Goal: Task Accomplishment & Management: Manage account settings

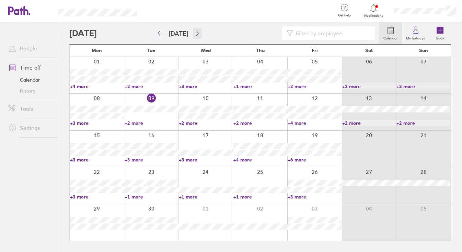
click at [197, 31] on icon "button" at bounding box center [197, 33] width 5 height 5
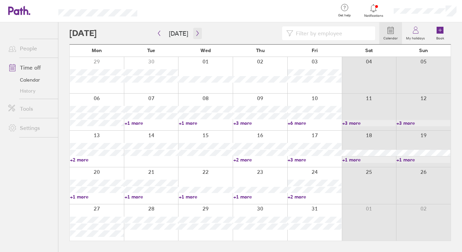
click at [195, 32] on icon "button" at bounding box center [197, 33] width 5 height 5
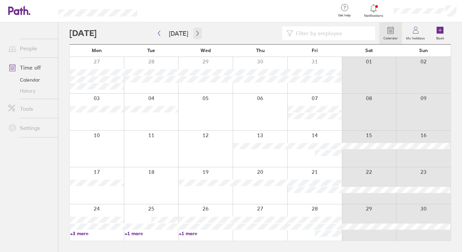
click at [195, 34] on icon "button" at bounding box center [197, 33] width 5 height 5
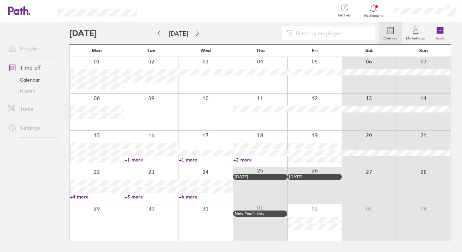
click at [185, 196] on link "+6 more" at bounding box center [206, 197] width 54 height 6
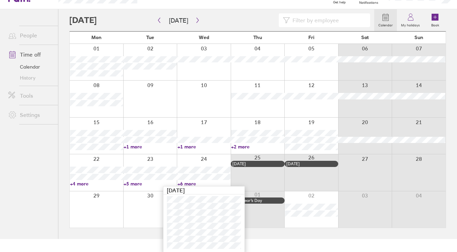
scroll to position [14, 0]
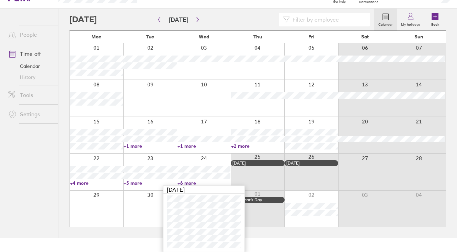
click at [36, 36] on link "People" at bounding box center [30, 35] width 55 height 14
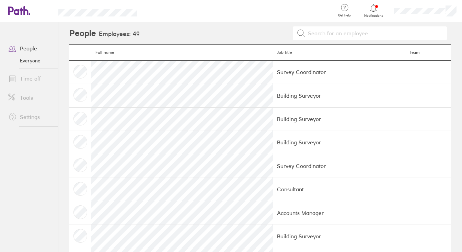
click at [29, 79] on link "Time off" at bounding box center [30, 79] width 55 height 14
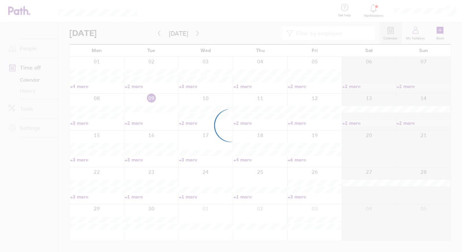
click at [424, 12] on div at bounding box center [231, 126] width 462 height 252
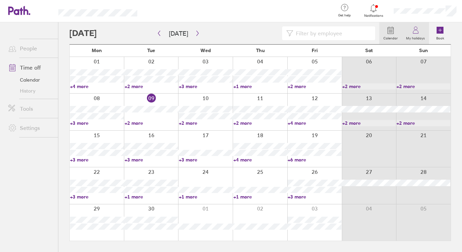
click at [419, 32] on icon at bounding box center [416, 30] width 8 height 8
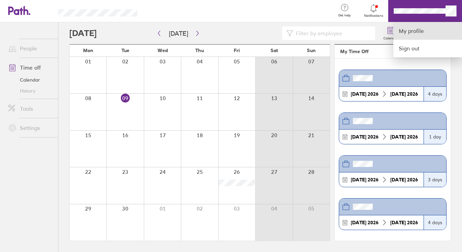
click at [417, 30] on link "My profile" at bounding box center [428, 31] width 69 height 18
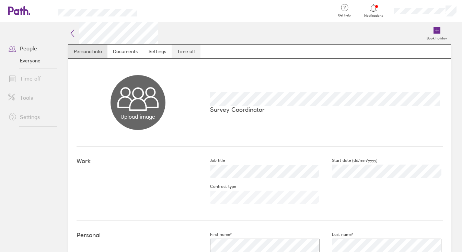
click at [196, 54] on link "Time off" at bounding box center [186, 52] width 29 height 14
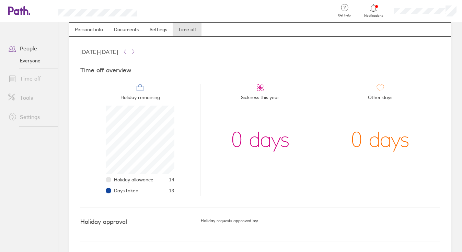
scroll to position [22, 0]
click at [34, 79] on link "Time off" at bounding box center [30, 79] width 55 height 14
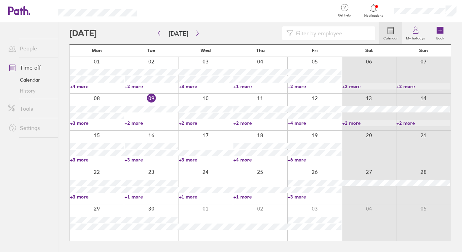
click at [294, 196] on link "+3 more" at bounding box center [315, 197] width 54 height 6
click at [196, 36] on icon "button" at bounding box center [197, 33] width 5 height 5
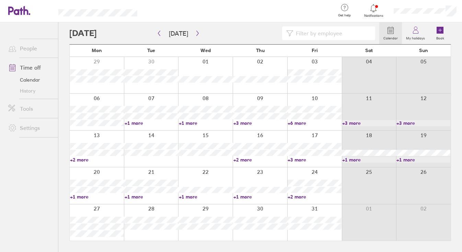
click at [299, 160] on link "+3 more" at bounding box center [315, 160] width 54 height 6
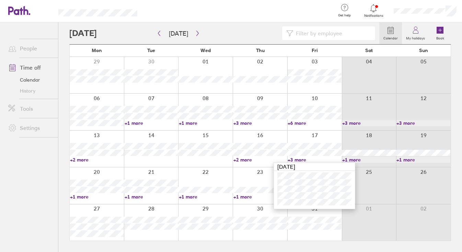
click at [245, 159] on link "+2 more" at bounding box center [261, 160] width 54 height 6
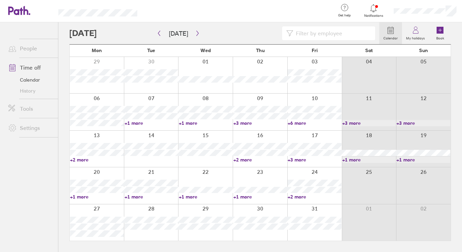
click at [243, 160] on link "+2 more" at bounding box center [261, 160] width 54 height 6
click at [195, 36] on icon "button" at bounding box center [197, 33] width 5 height 5
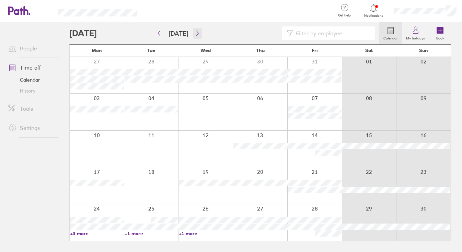
click at [196, 33] on icon "button" at bounding box center [197, 33] width 2 height 5
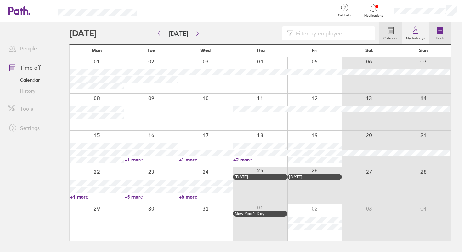
click at [440, 32] on icon at bounding box center [440, 30] width 7 height 7
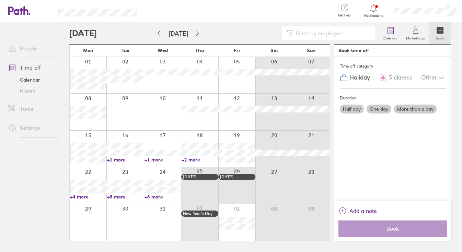
click at [382, 108] on label "One day" at bounding box center [379, 109] width 25 height 9
click at [0, 0] on input "One day" at bounding box center [0, 0] width 0 height 0
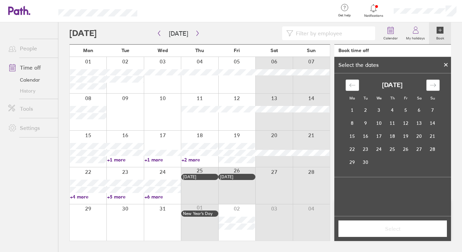
click at [432, 90] on div "Move forward to switch to the next month." at bounding box center [433, 85] width 13 height 11
click at [432, 88] on icon "Move forward to switch to the next month." at bounding box center [433, 85] width 7 height 7
click at [379, 145] on td "24" at bounding box center [379, 149] width 13 height 13
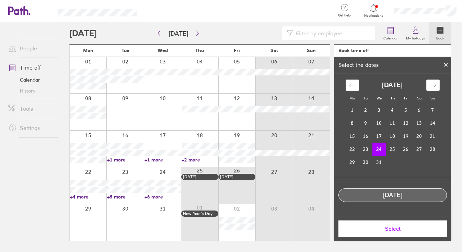
click at [358, 233] on button "Select" at bounding box center [393, 229] width 109 height 16
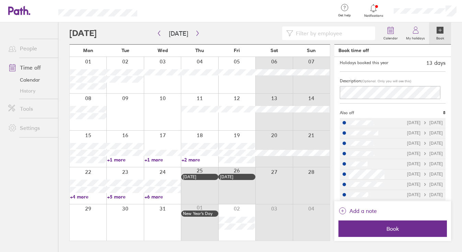
scroll to position [71, 0]
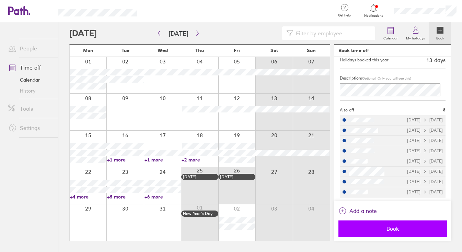
click at [385, 232] on span "Book" at bounding box center [393, 229] width 99 height 6
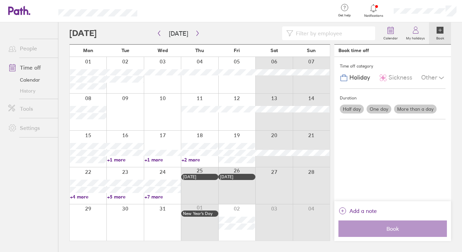
scroll to position [0, 0]
